Goal: Contribute content: Contribute content

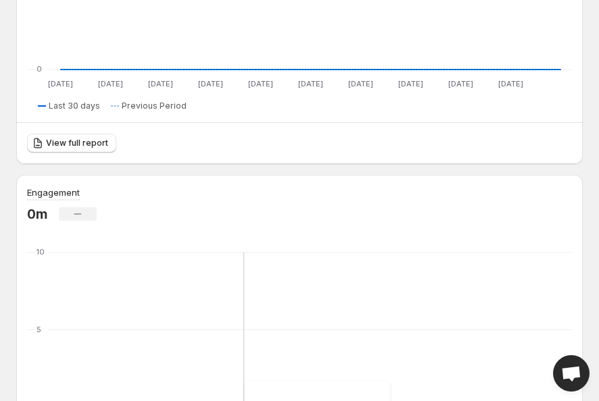
scroll to position [811, 0]
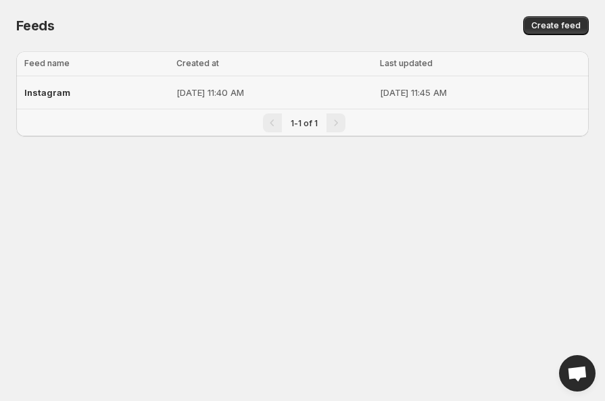
click at [399, 94] on p "[DATE] 11:45 AM" at bounding box center [480, 93] width 201 height 14
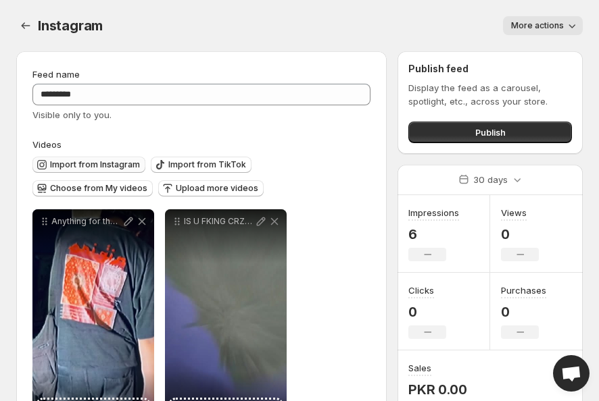
click at [132, 170] on button "Import from Instagram" at bounding box center [88, 165] width 113 height 16
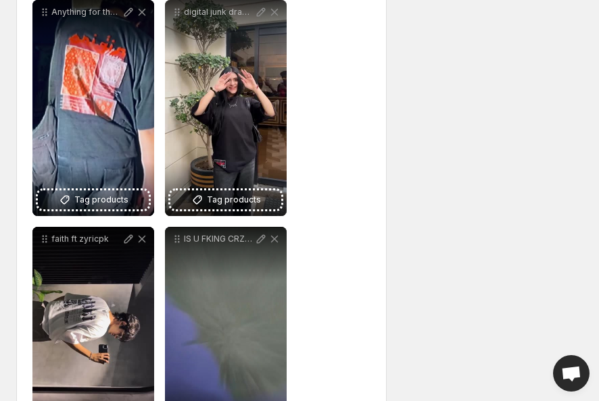
scroll to position [584, 0]
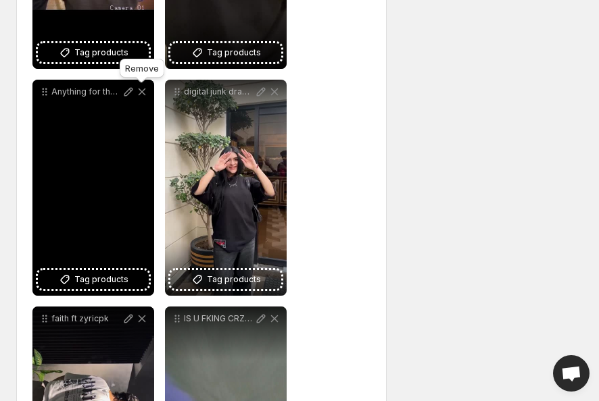
click at [141, 96] on icon at bounding box center [142, 92] width 14 height 14
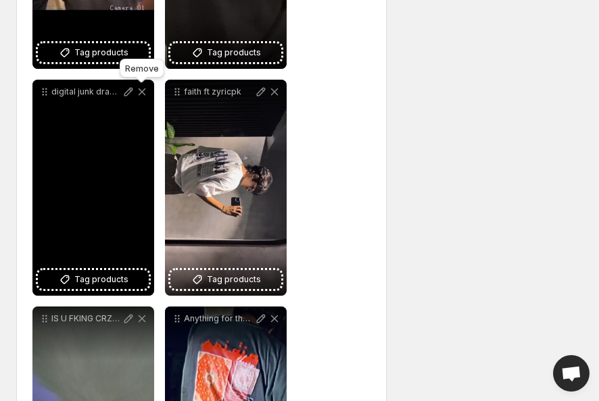
click at [144, 86] on icon at bounding box center [142, 92] width 14 height 14
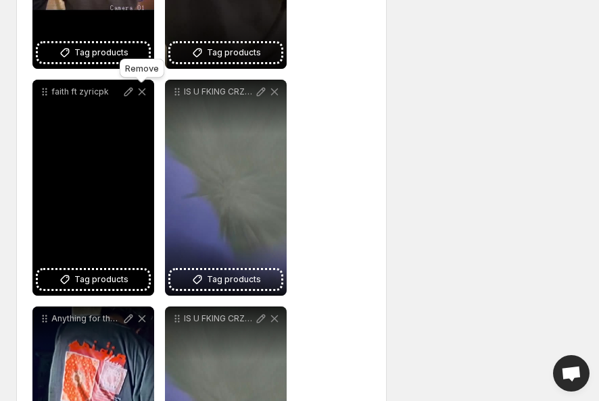
click at [145, 89] on icon at bounding box center [142, 92] width 14 height 14
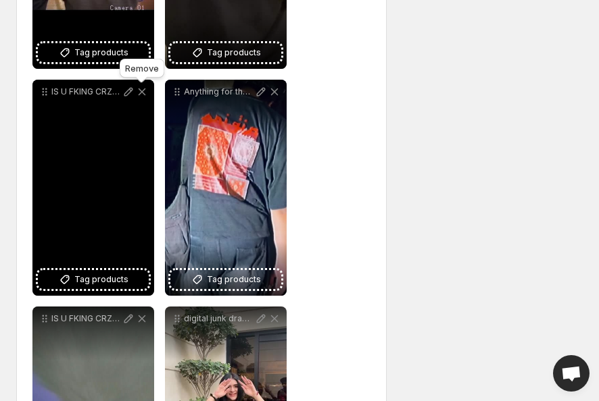
click at [141, 89] on icon at bounding box center [142, 92] width 14 height 14
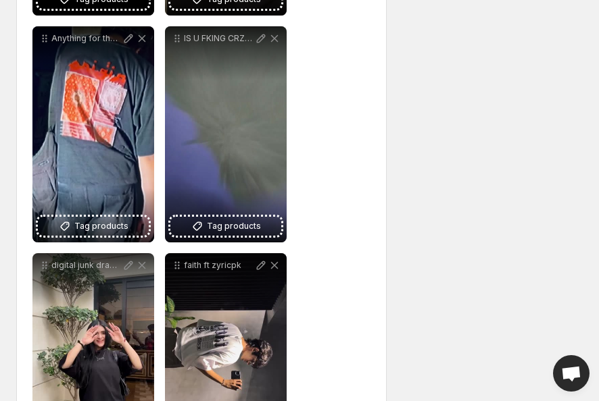
scroll to position [738, 0]
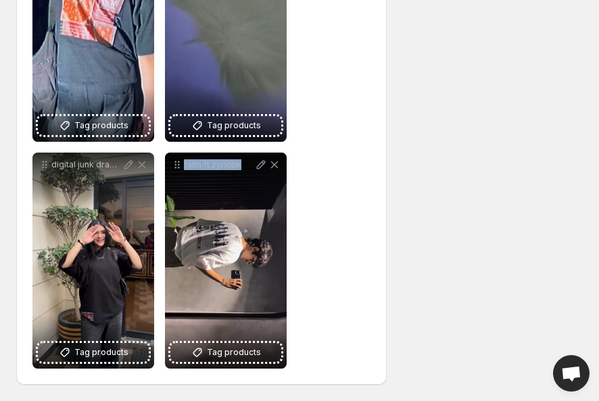
drag, startPoint x: 253, startPoint y: 238, endPoint x: 347, endPoint y: 184, distance: 108.4
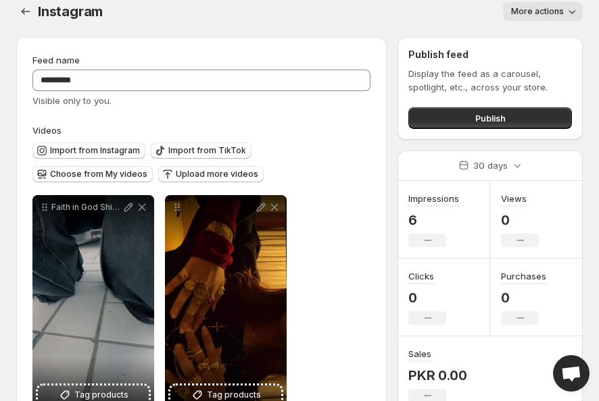
scroll to position [0, 0]
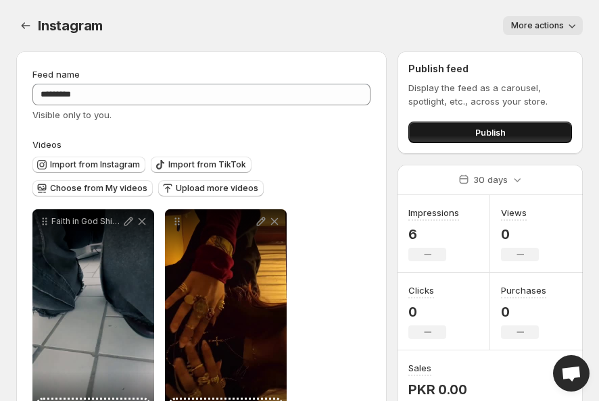
click at [489, 134] on span "Publish" at bounding box center [490, 133] width 30 height 14
